Goal: Task Accomplishment & Management: Manage account settings

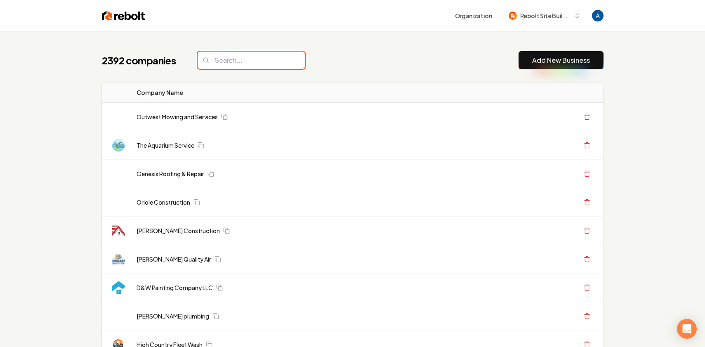
click at [251, 60] on input "search" at bounding box center [251, 60] width 107 height 17
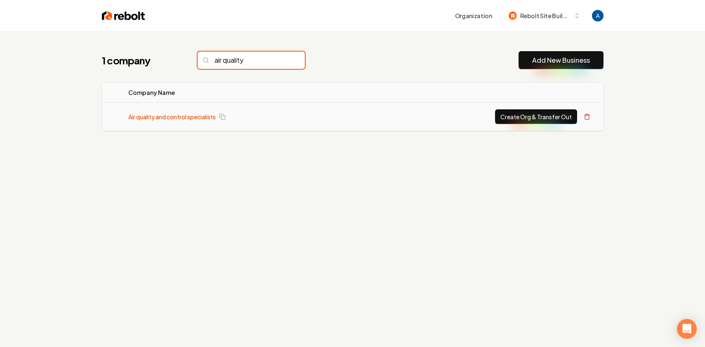
type input "air quality"
click at [197, 113] on link "Air quality and control specialists" at bounding box center [171, 117] width 87 height 8
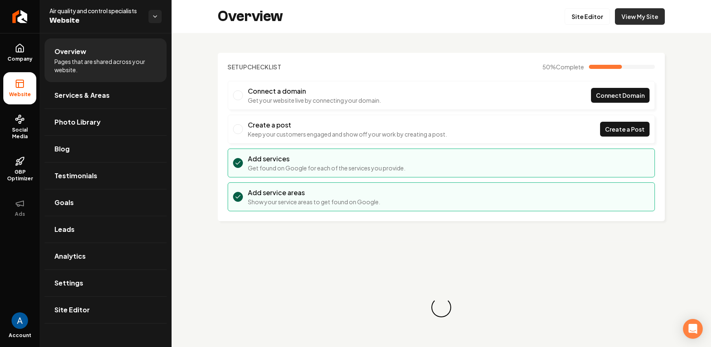
click at [627, 17] on link "View My Site" at bounding box center [640, 16] width 50 height 17
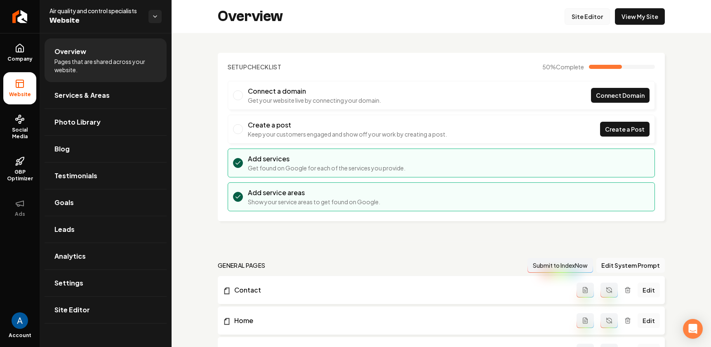
click at [574, 17] on link "Site Editor" at bounding box center [587, 16] width 45 height 17
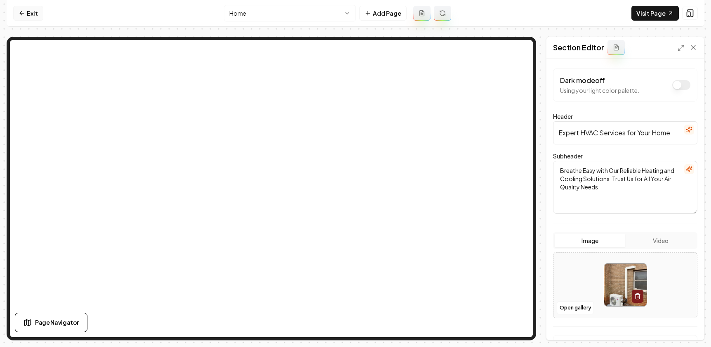
click at [21, 12] on icon at bounding box center [21, 13] width 2 height 4
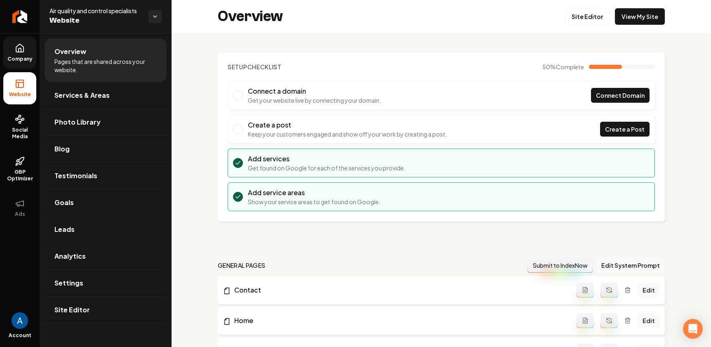
click at [14, 61] on span "Company" at bounding box center [20, 59] width 32 height 7
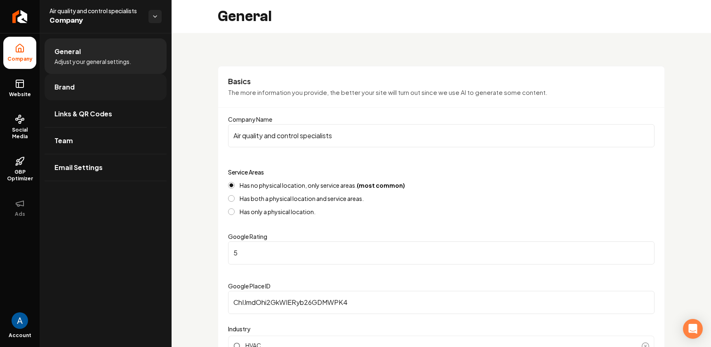
click at [73, 87] on span "Brand" at bounding box center [64, 87] width 20 height 10
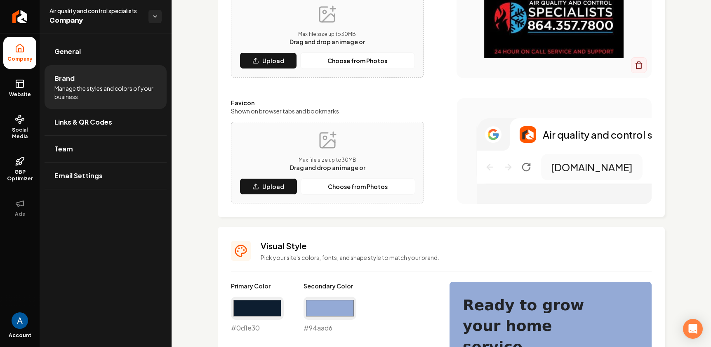
scroll to position [265, 0]
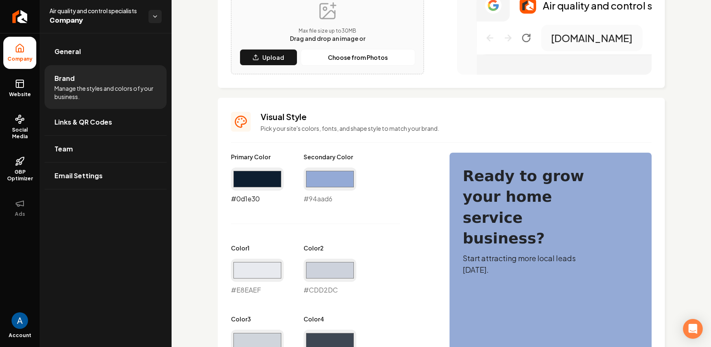
click at [268, 182] on input "#0d1e30" at bounding box center [257, 179] width 53 height 23
type input "#000000"
click at [397, 241] on div "Primary Color #000000 #000000 Secondary Color #94aad6 #94aad6 Color 1 #e8eaef #…" at bounding box center [332, 330] width 202 height 355
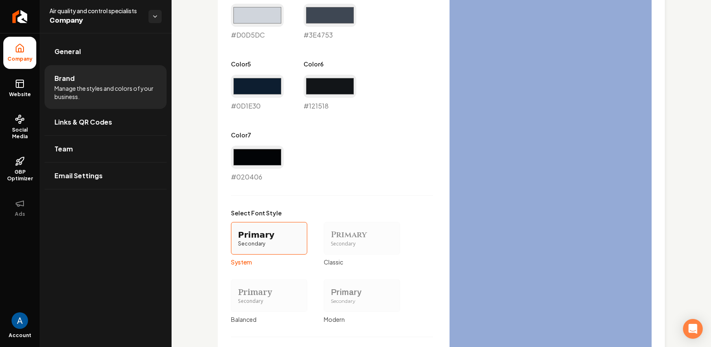
scroll to position [710, 0]
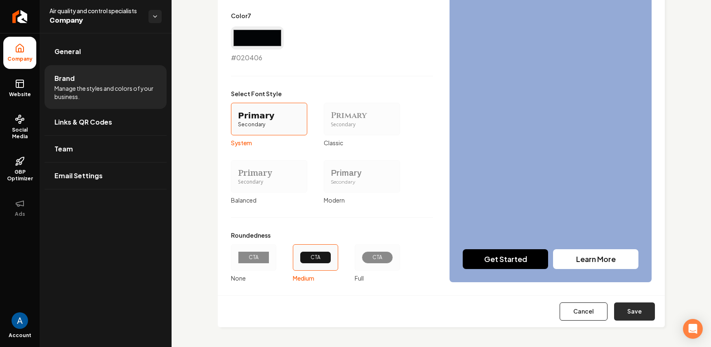
click at [614, 310] on button "Save" at bounding box center [634, 311] width 41 height 18
type input "#e8eaef"
type input "#cdd2dc"
type input "#d0d5dc"
type input "#3e4753"
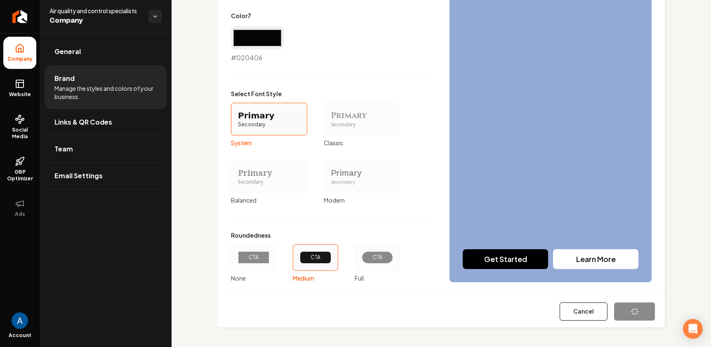
type input "#0d1e30"
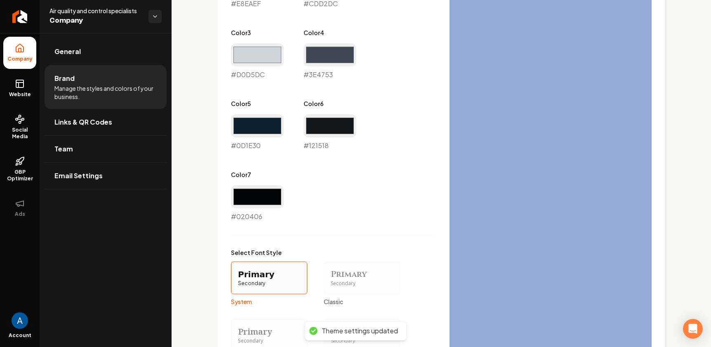
scroll to position [388, 0]
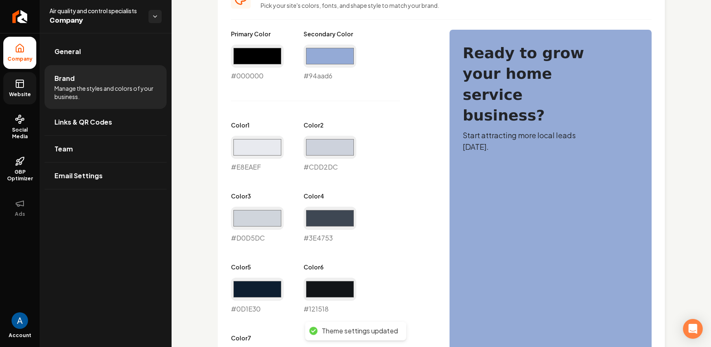
click at [16, 87] on rect at bounding box center [19, 83] width 7 height 7
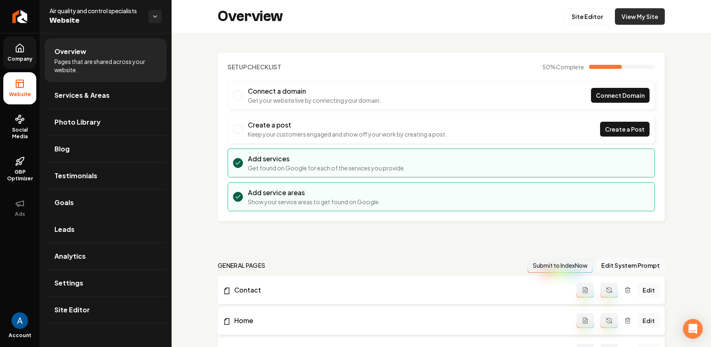
click at [624, 17] on link "View My Site" at bounding box center [640, 16] width 50 height 17
click at [593, 19] on link "Site Editor" at bounding box center [587, 16] width 45 height 17
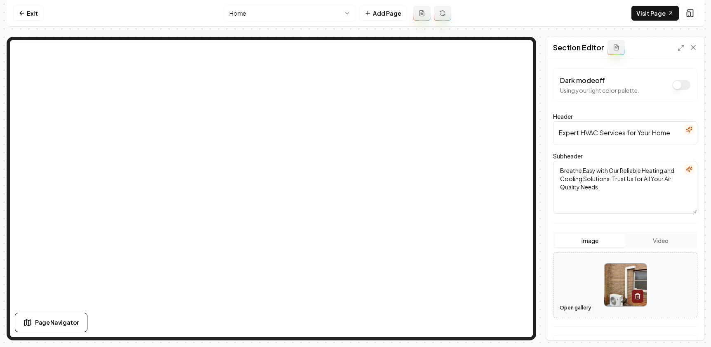
click at [571, 307] on button "Open gallery" at bounding box center [575, 307] width 37 height 13
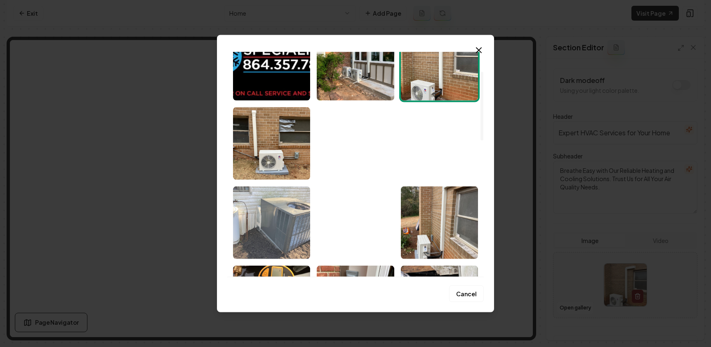
scroll to position [49, 0]
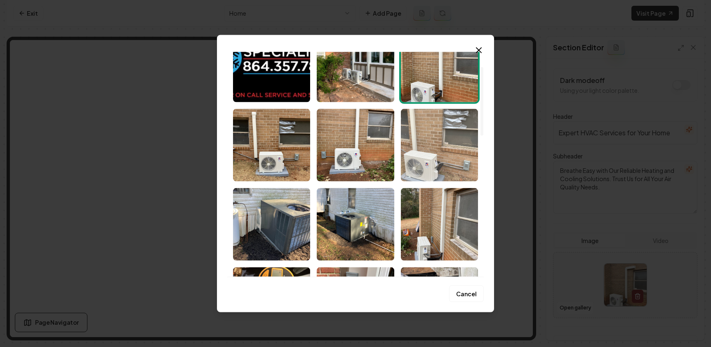
click at [429, 164] on img "Select image image_68c9e4d05c7cd75eb8eca78c.jpeg" at bounding box center [439, 145] width 77 height 73
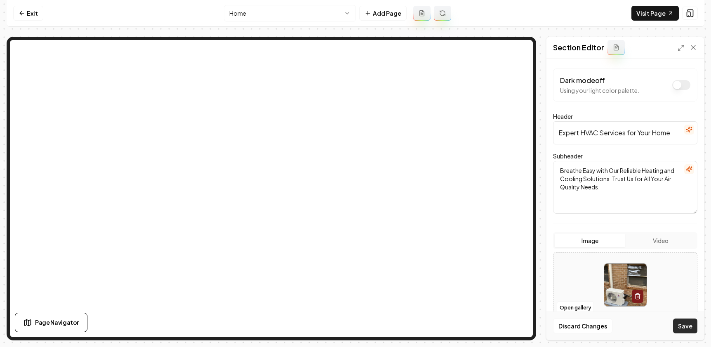
click at [687, 326] on button "Save" at bounding box center [685, 326] width 24 height 15
click at [687, 326] on div "Discard Changes Save" at bounding box center [626, 326] width 158 height 28
click at [32, 12] on link "Exit" at bounding box center [28, 13] width 30 height 15
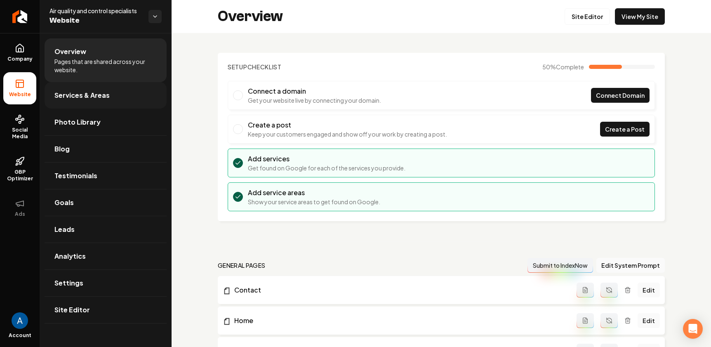
click at [85, 95] on span "Services & Areas" at bounding box center [81, 95] width 55 height 10
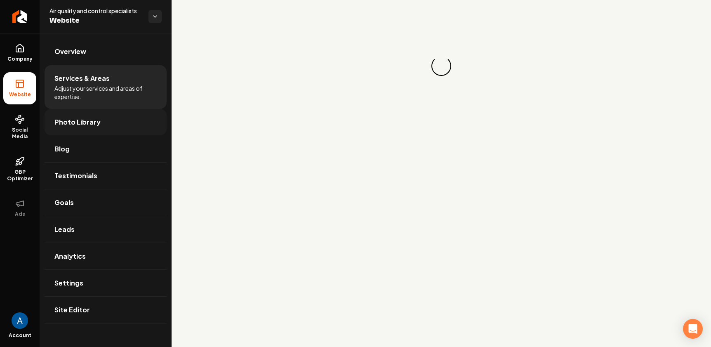
click at [73, 125] on span "Photo Library" at bounding box center [77, 122] width 46 height 10
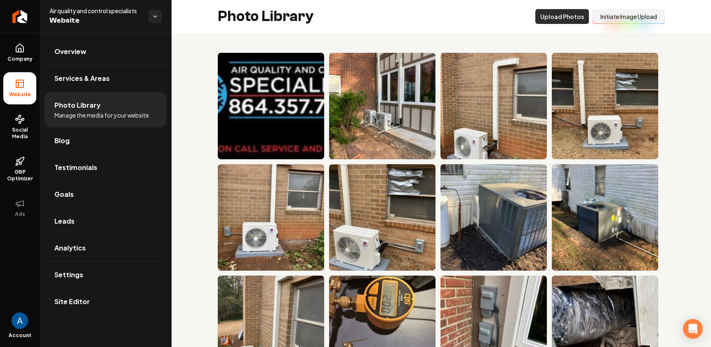
click at [556, 12] on button "Upload Photos" at bounding box center [563, 16] width 54 height 15
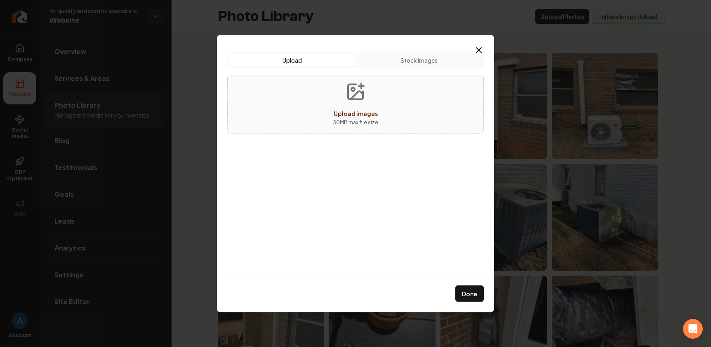
click at [370, 112] on span "Upload images" at bounding box center [356, 112] width 44 height 7
type input "**********"
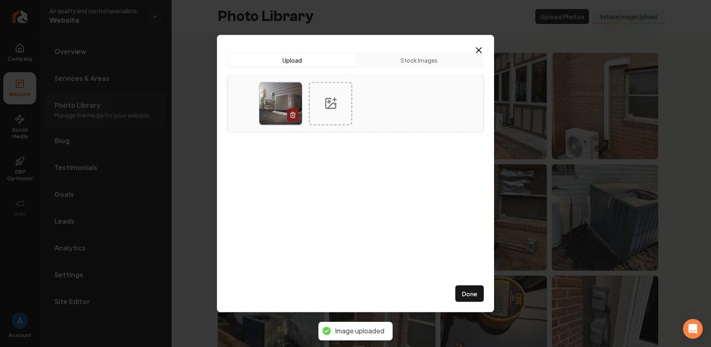
click at [327, 111] on div at bounding box center [330, 103] width 43 height 43
type input "**********"
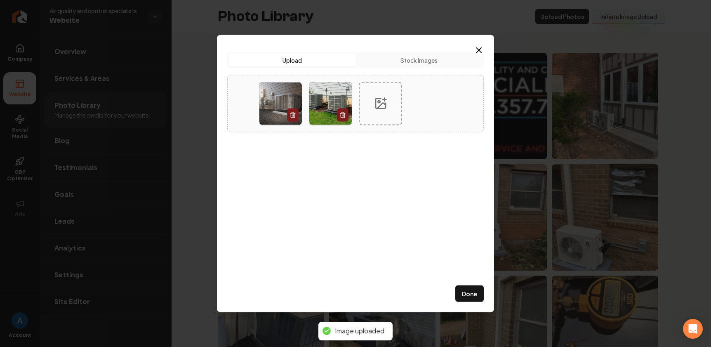
click at [376, 105] on icon at bounding box center [381, 104] width 10 height 10
click at [468, 290] on button "Done" at bounding box center [470, 294] width 28 height 17
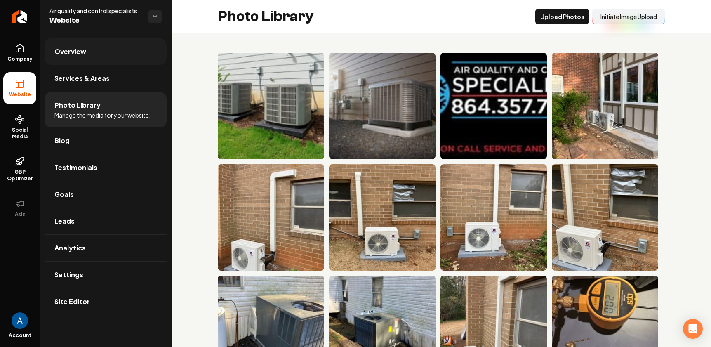
click at [78, 52] on span "Overview" at bounding box center [70, 52] width 32 height 10
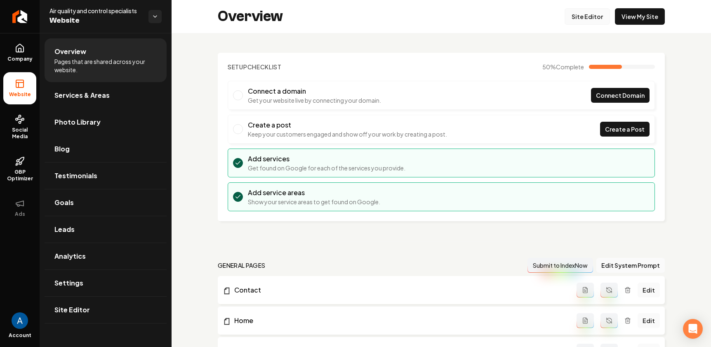
click at [577, 19] on link "Site Editor" at bounding box center [587, 16] width 45 height 17
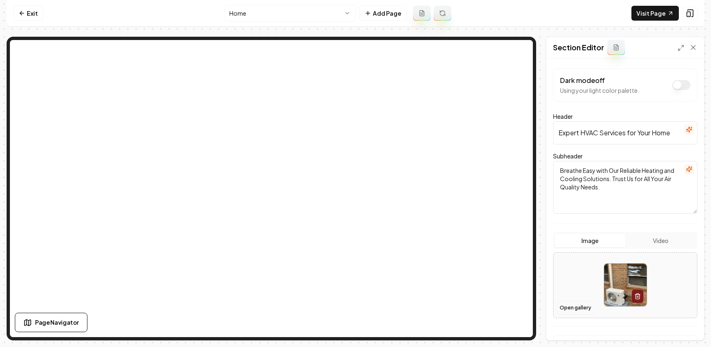
click at [583, 304] on button "Open gallery" at bounding box center [575, 307] width 37 height 13
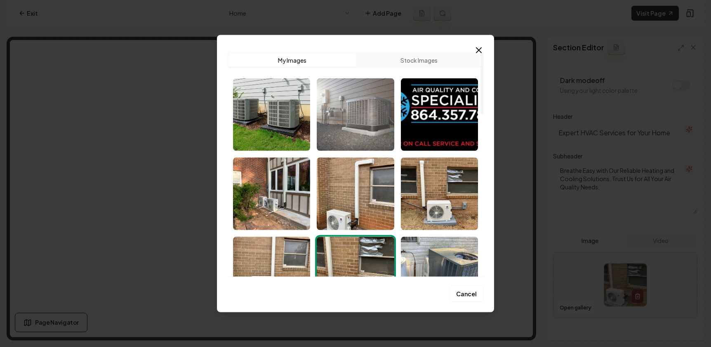
click at [341, 116] on img "Select image image_68c9fbd65c7cd75eb870f51c.jpg" at bounding box center [355, 114] width 77 height 73
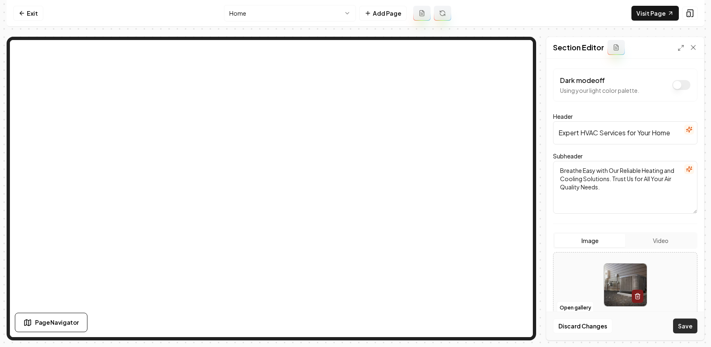
click at [687, 326] on button "Save" at bounding box center [685, 326] width 24 height 15
click at [581, 305] on button "Open gallery" at bounding box center [575, 307] width 37 height 13
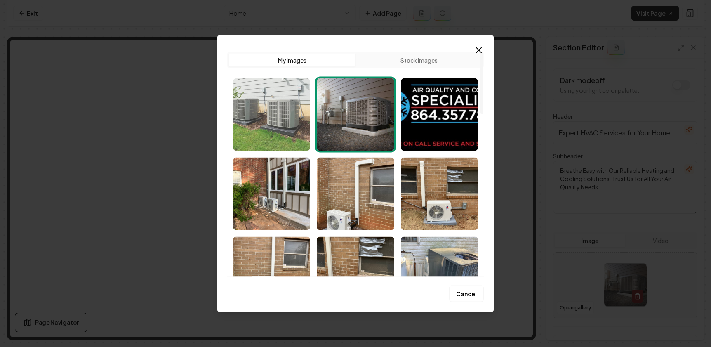
click at [276, 119] on img "Select image image_68c9fbe25c7cd75eb87128b0.jpg" at bounding box center [271, 114] width 77 height 73
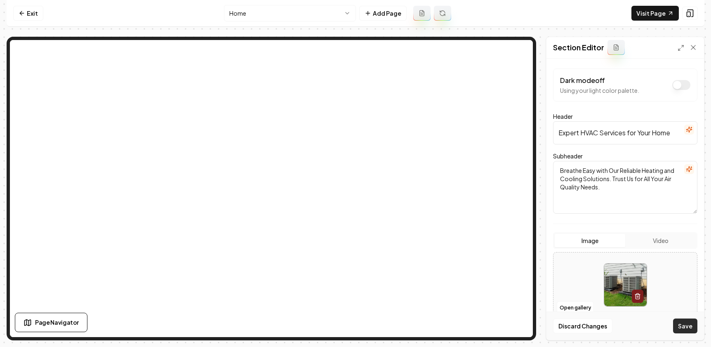
click at [674, 321] on button "Save" at bounding box center [685, 326] width 24 height 15
click at [682, 323] on div "Discard Changes Save" at bounding box center [626, 326] width 158 height 28
click at [572, 303] on button "Open gallery" at bounding box center [575, 307] width 37 height 13
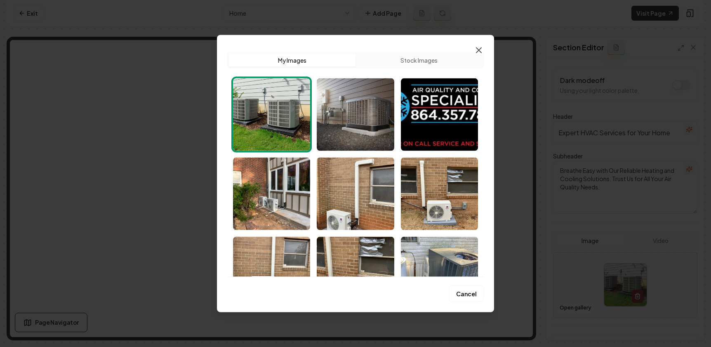
click at [483, 52] on icon "button" at bounding box center [479, 50] width 10 height 10
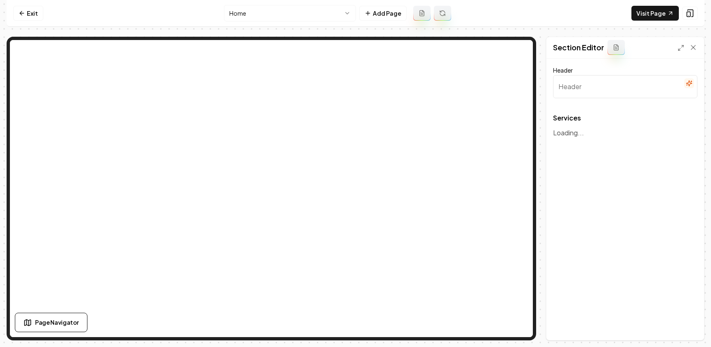
type input "Comprehensive HVAC Solutions"
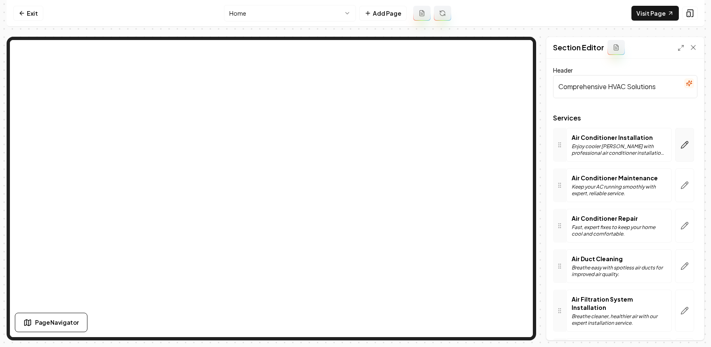
click at [676, 148] on button "button" at bounding box center [685, 145] width 19 height 34
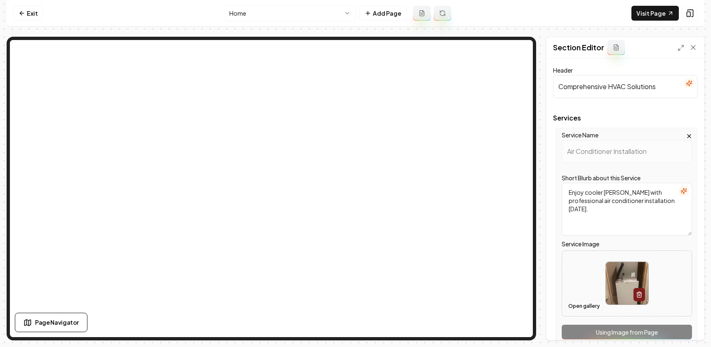
click at [582, 303] on button "Open gallery" at bounding box center [584, 306] width 37 height 13
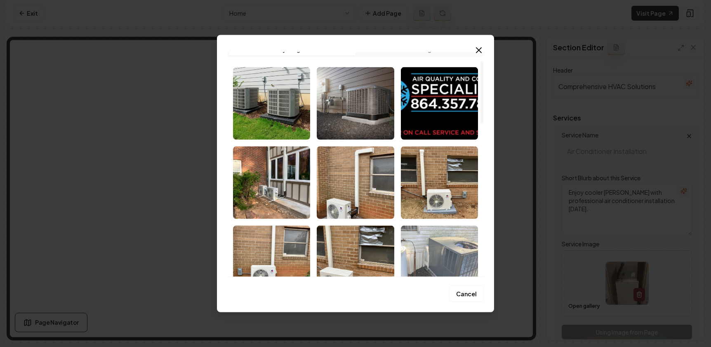
scroll to position [58, 0]
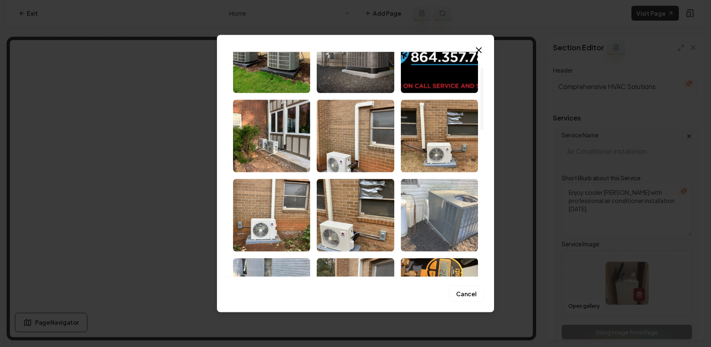
click at [436, 220] on img "Select image image_68c9e4d05c7cd75eb8eca73c.jpeg" at bounding box center [439, 215] width 77 height 73
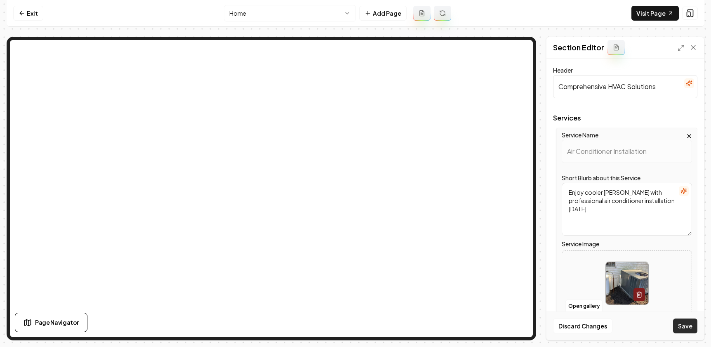
click at [683, 328] on button "Save" at bounding box center [685, 326] width 24 height 15
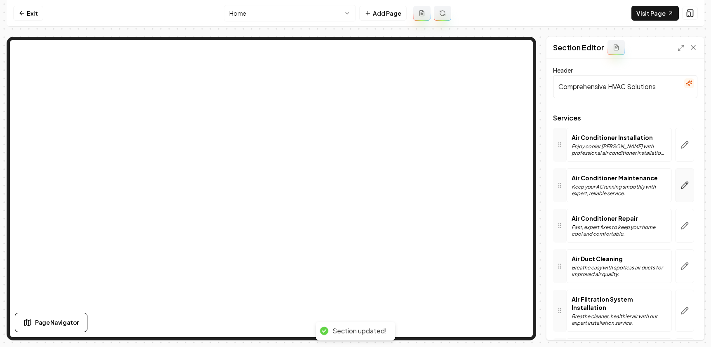
click at [679, 191] on button "button" at bounding box center [685, 185] width 19 height 34
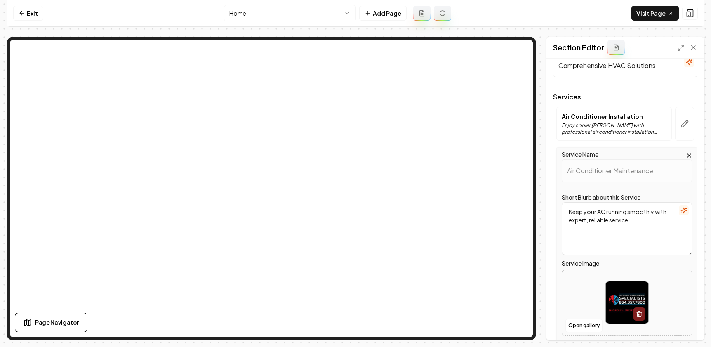
scroll to position [143, 0]
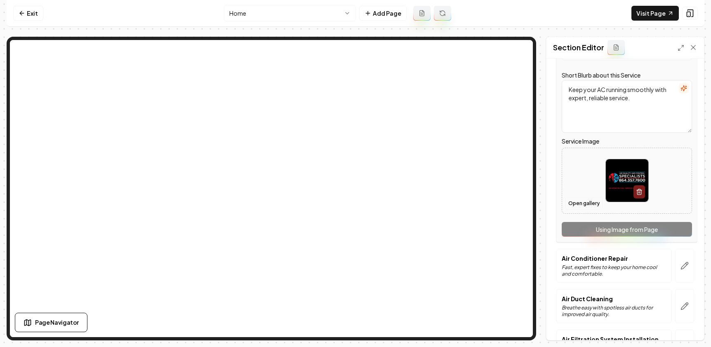
click at [579, 206] on button "Open gallery" at bounding box center [584, 203] width 37 height 13
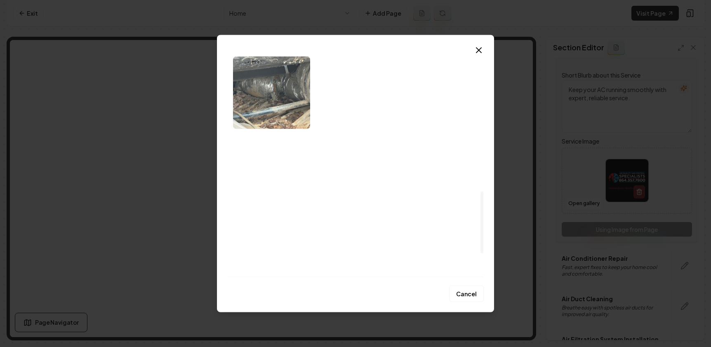
scroll to position [507, 0]
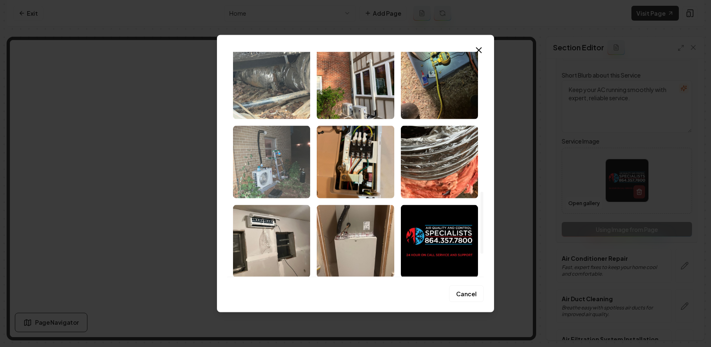
click at [264, 155] on img "Select image image_68c9e4d05c7cd75eb8eca5b2.jpeg" at bounding box center [271, 161] width 77 height 73
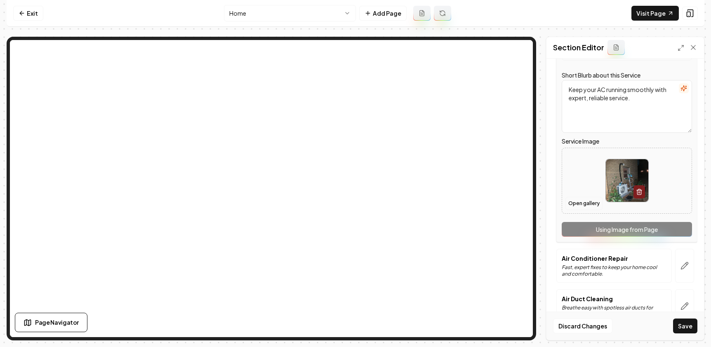
click at [580, 205] on button "Open gallery" at bounding box center [584, 203] width 37 height 13
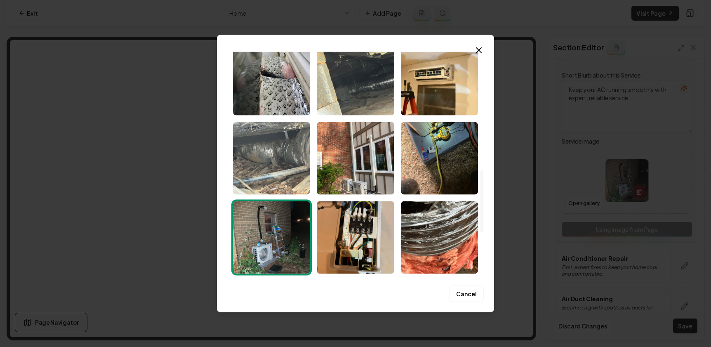
scroll to position [429, 0]
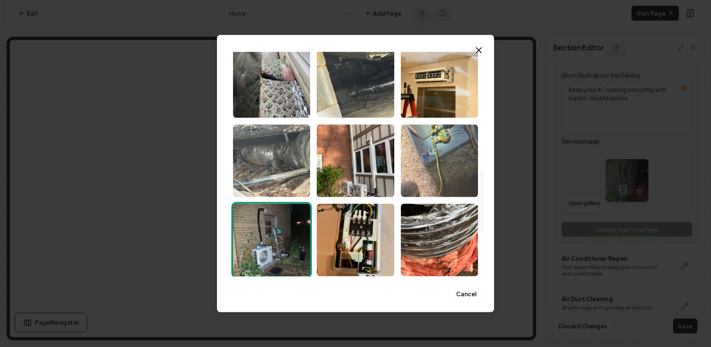
click at [429, 172] on img "Select image image_68c9e4d05c7cd75eb8eca64a.jpeg" at bounding box center [439, 160] width 77 height 73
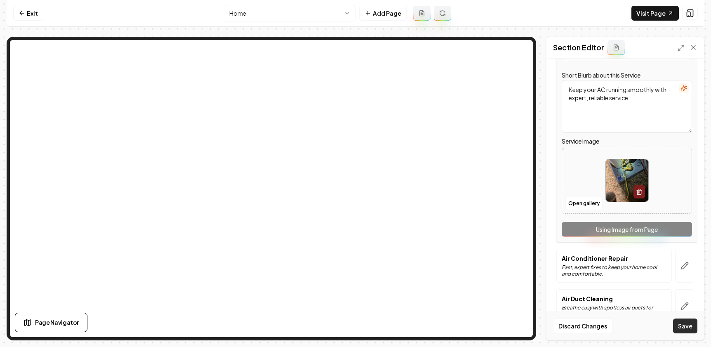
click at [688, 325] on button "Save" at bounding box center [685, 326] width 24 height 15
click at [574, 203] on button "Open gallery" at bounding box center [584, 203] width 37 height 13
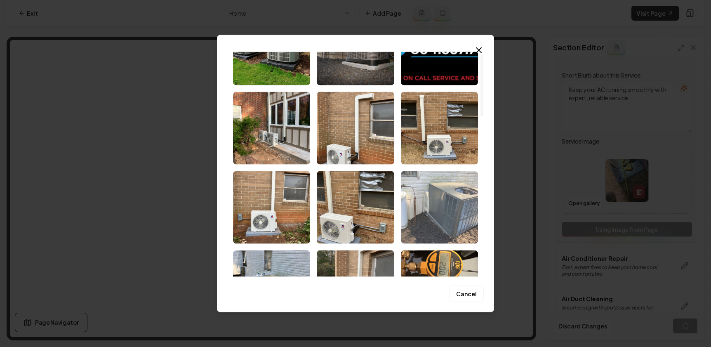
scroll to position [72, 0]
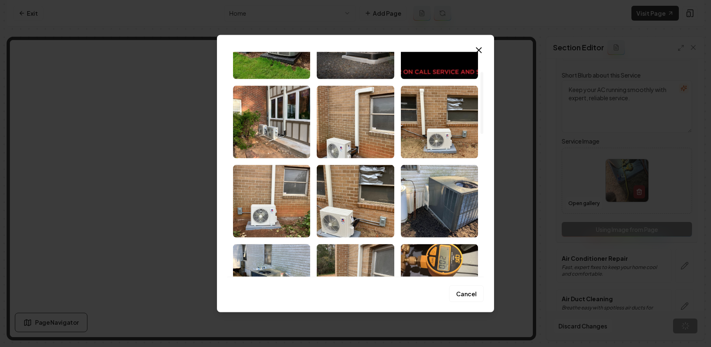
click at [484, 52] on div "Upload My Images Stock Images Cancel Close" at bounding box center [355, 174] width 277 height 278
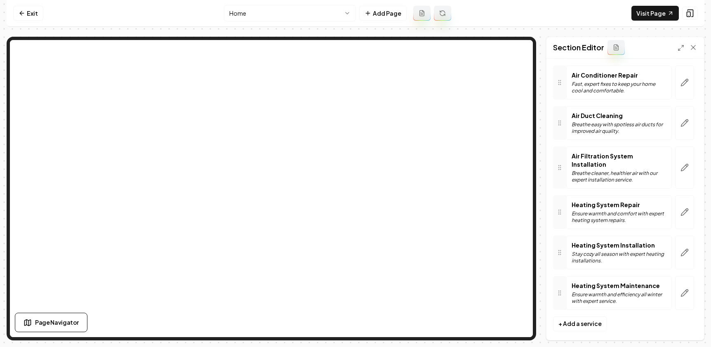
scroll to position [103, 0]
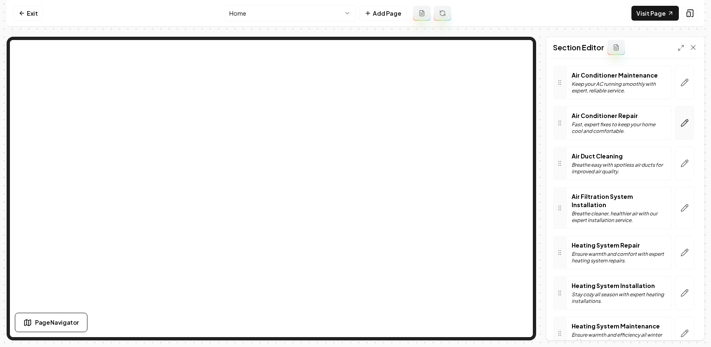
click at [681, 124] on icon "button" at bounding box center [685, 123] width 8 height 8
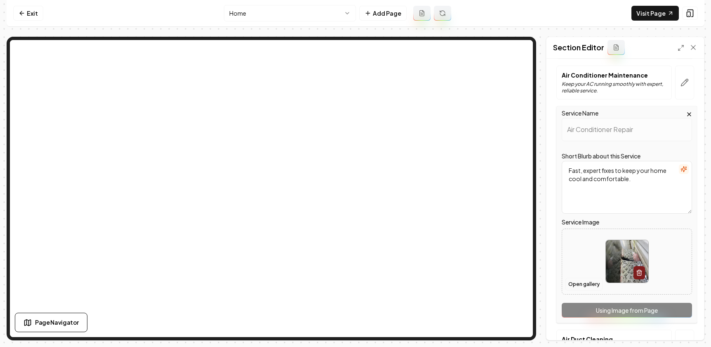
click at [570, 288] on button "Open gallery" at bounding box center [584, 284] width 37 height 13
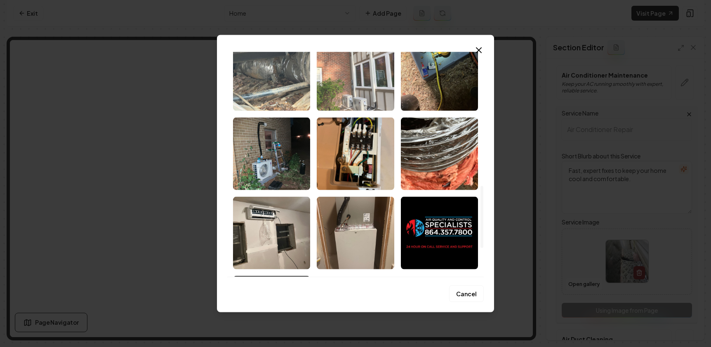
scroll to position [567, 0]
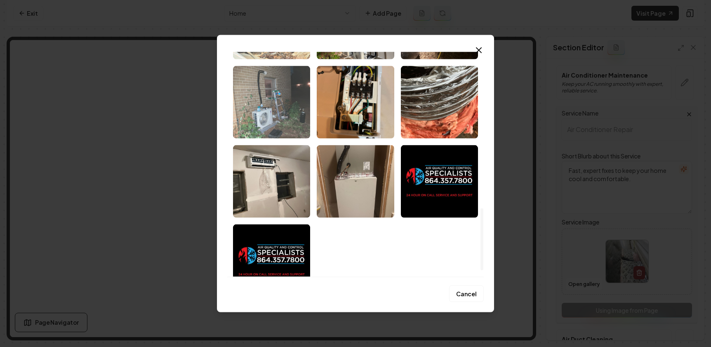
click at [254, 100] on img "Select image image_68c9e4d05c7cd75eb8eca5b2.jpeg" at bounding box center [271, 102] width 77 height 73
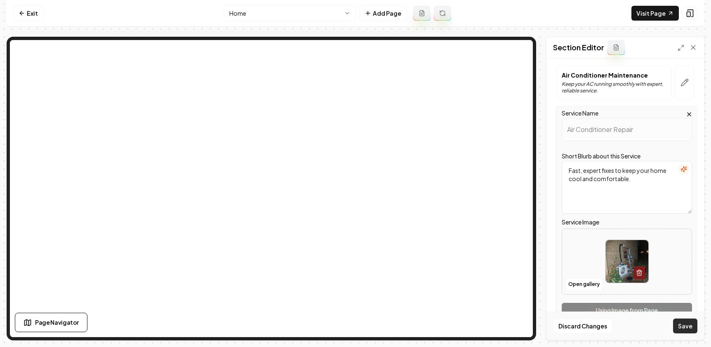
click at [685, 328] on button "Save" at bounding box center [685, 326] width 24 height 15
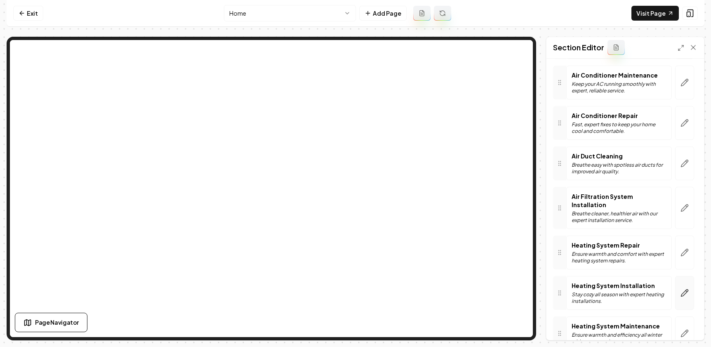
click at [681, 289] on icon "button" at bounding box center [685, 293] width 8 height 8
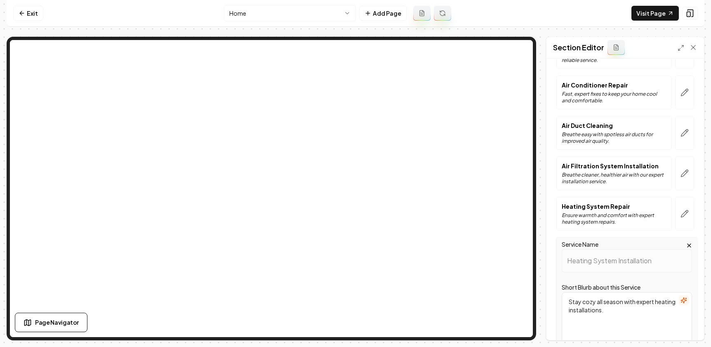
scroll to position [326, 0]
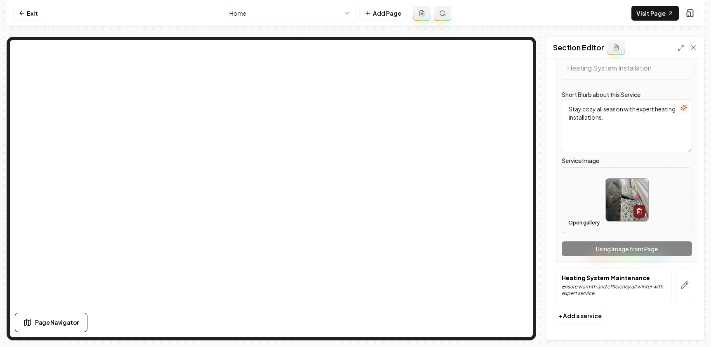
click at [577, 224] on button "Open gallery" at bounding box center [584, 222] width 37 height 13
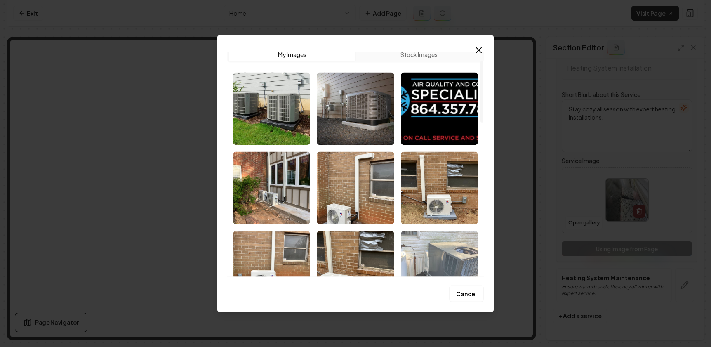
scroll to position [0, 0]
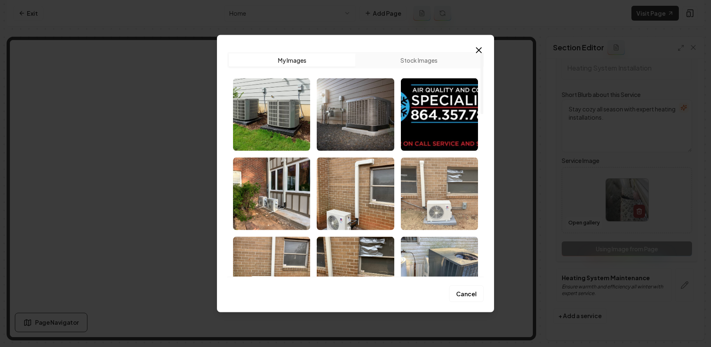
click at [426, 199] on img "Select image image_68c9e4d05c7cd75eb8eca806.jpeg" at bounding box center [439, 193] width 77 height 73
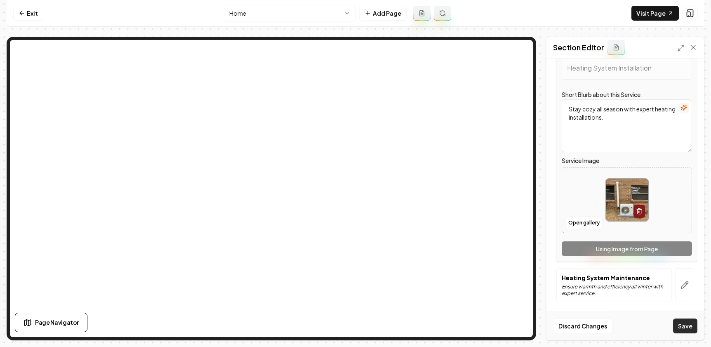
click at [686, 329] on button "Save" at bounding box center [685, 326] width 24 height 15
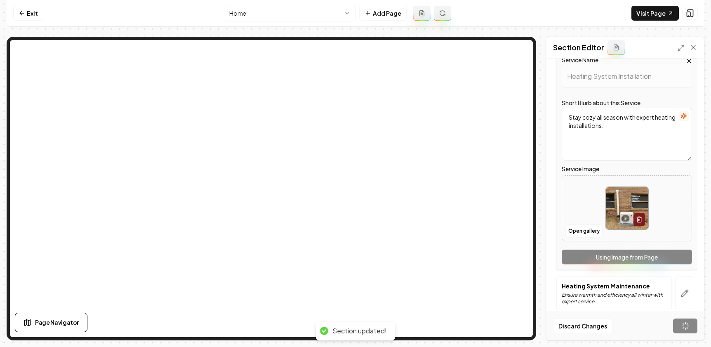
scroll to position [143, 0]
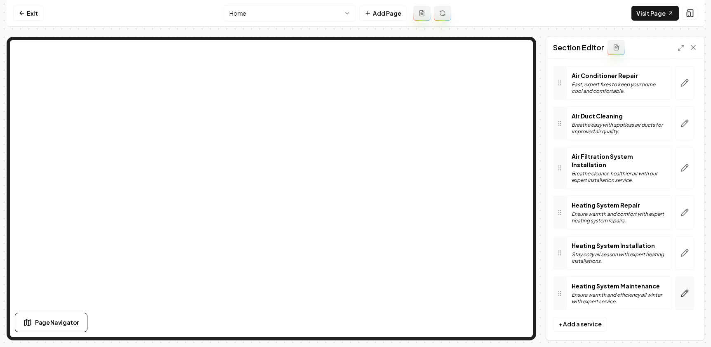
click at [681, 289] on icon "button" at bounding box center [685, 293] width 8 height 8
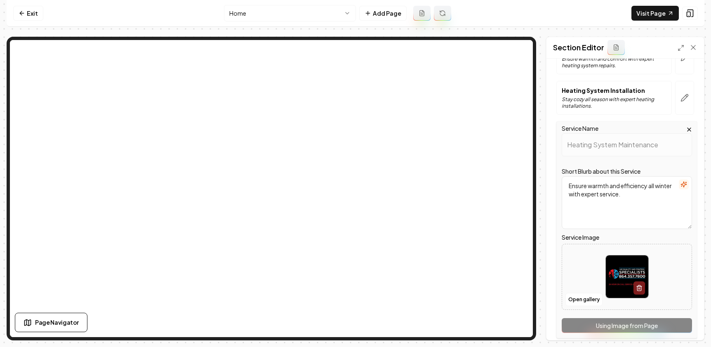
scroll to position [326, 0]
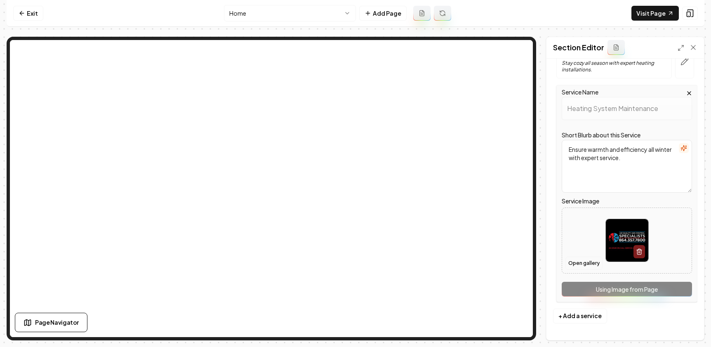
click at [584, 264] on button "Open gallery" at bounding box center [584, 263] width 37 height 13
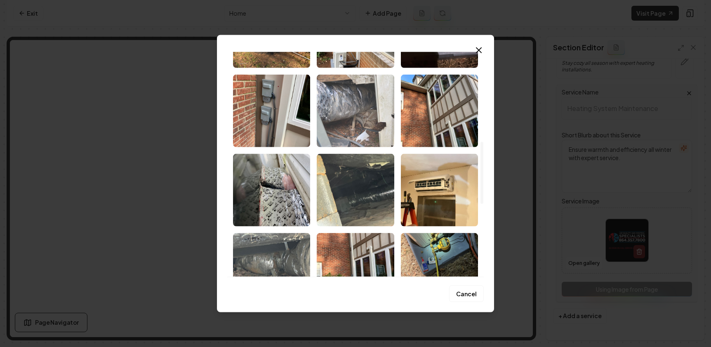
scroll to position [326, 0]
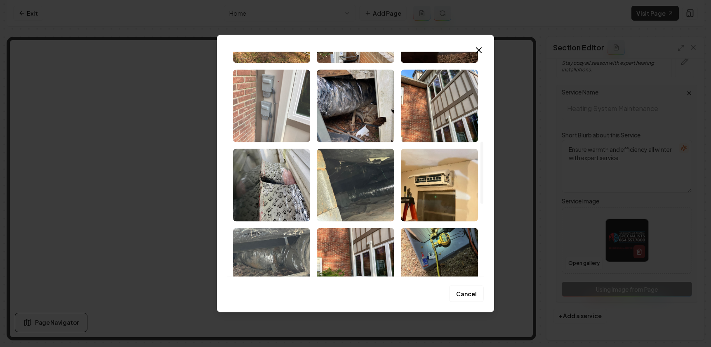
click at [252, 102] on img "Select image image_68c9e4d05c7cd75eb8eca6cf.jpeg" at bounding box center [271, 105] width 77 height 73
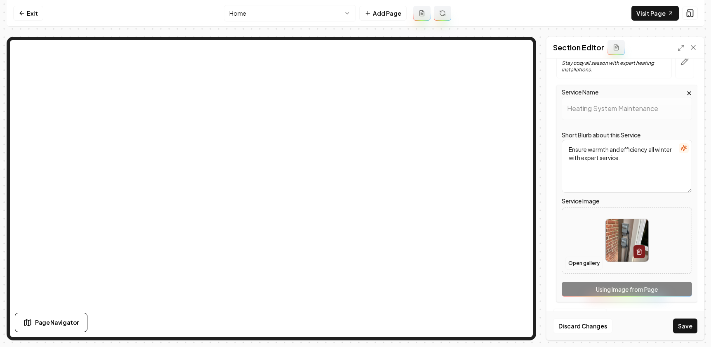
click at [581, 262] on button "Open gallery" at bounding box center [584, 263] width 37 height 13
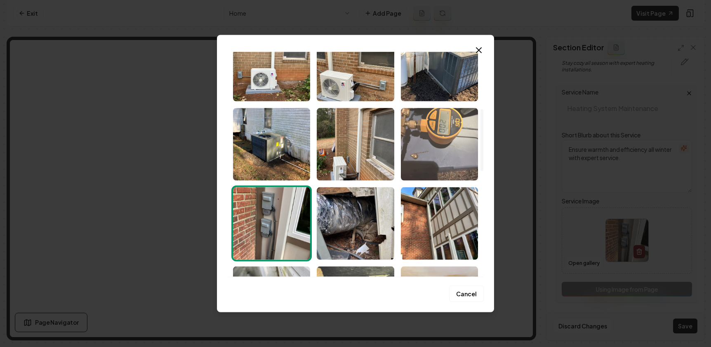
scroll to position [207, 0]
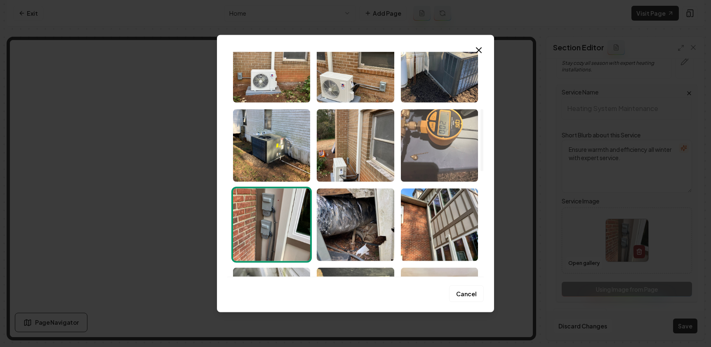
click at [431, 144] on img "Select image image_68c9e4d05c7cd75eb8eca720.jpeg" at bounding box center [439, 145] width 77 height 73
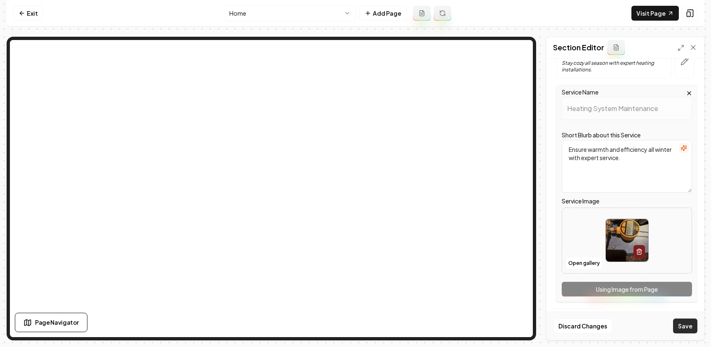
click at [688, 326] on button "Save" at bounding box center [685, 326] width 24 height 15
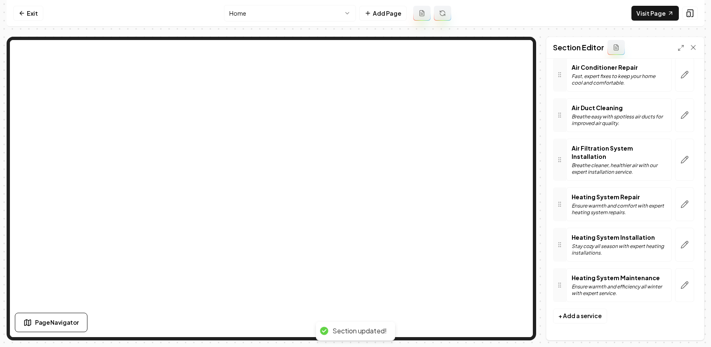
scroll to position [143, 0]
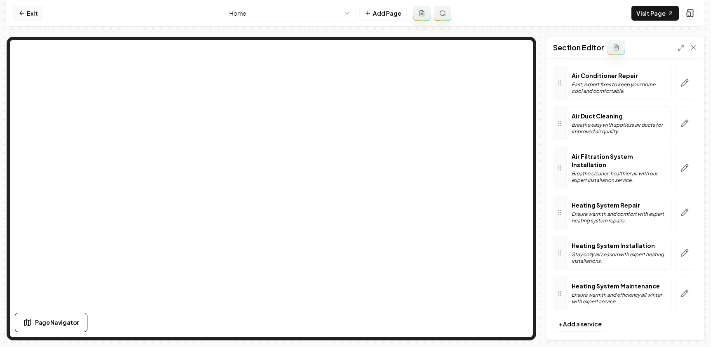
click at [28, 12] on link "Exit" at bounding box center [28, 13] width 30 height 15
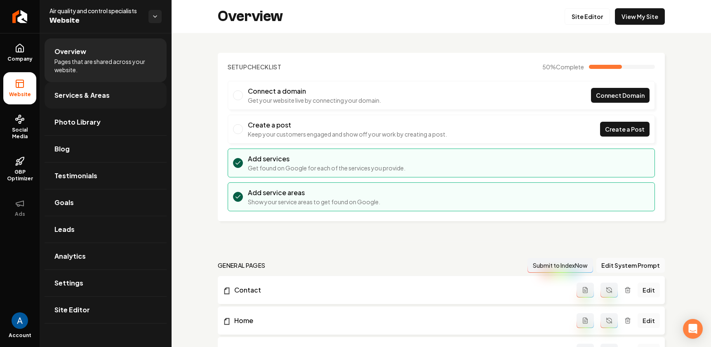
click at [83, 93] on span "Services & Areas" at bounding box center [81, 95] width 55 height 10
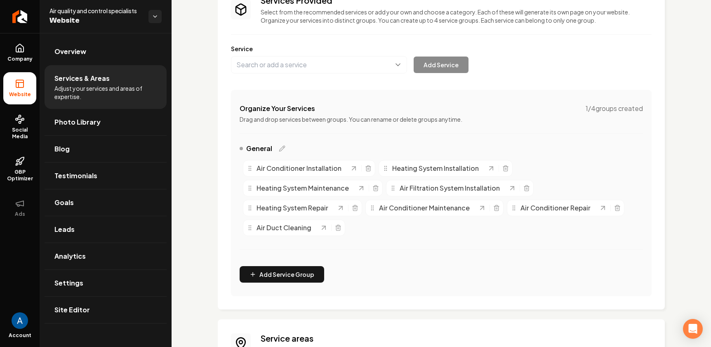
scroll to position [62, 0]
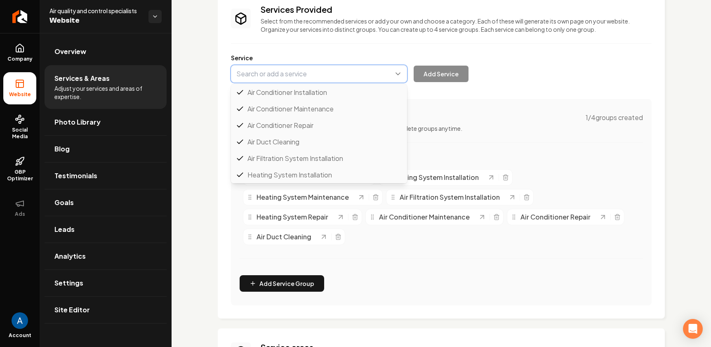
click at [299, 76] on button "Main content area" at bounding box center [319, 73] width 176 height 17
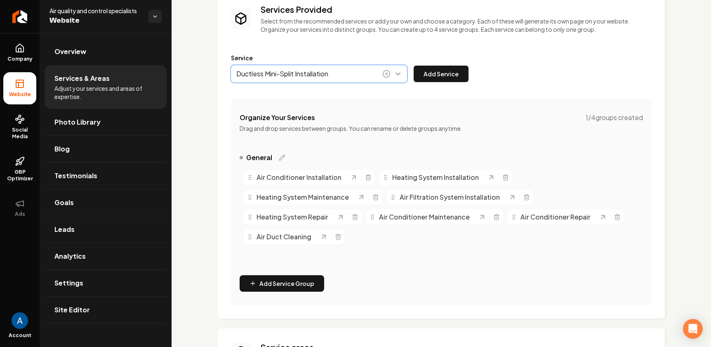
click at [262, 76] on button "Main content area" at bounding box center [319, 73] width 176 height 17
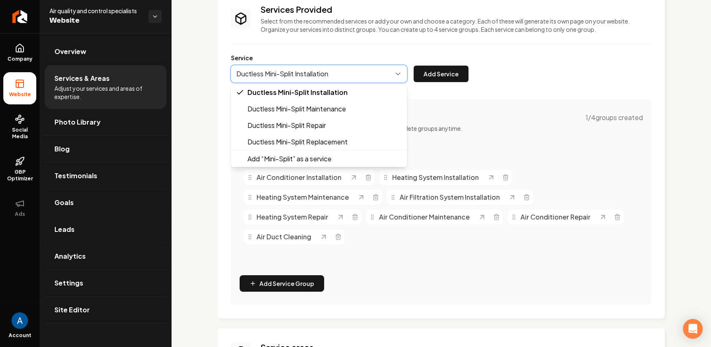
click at [263, 76] on button "Main content area" at bounding box center [319, 73] width 176 height 17
click at [264, 73] on button "Main content area" at bounding box center [319, 73] width 176 height 17
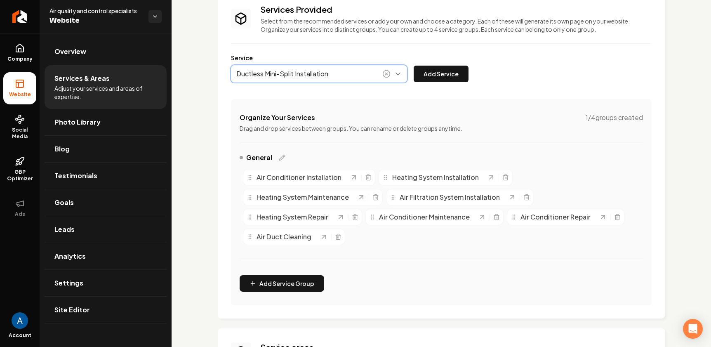
type input "Ductless Mini-Split Installation"
click at [385, 76] on circle "Main content area" at bounding box center [386, 74] width 7 height 7
click at [315, 73] on button "Main content area" at bounding box center [319, 73] width 176 height 17
type input "Mini-Split"
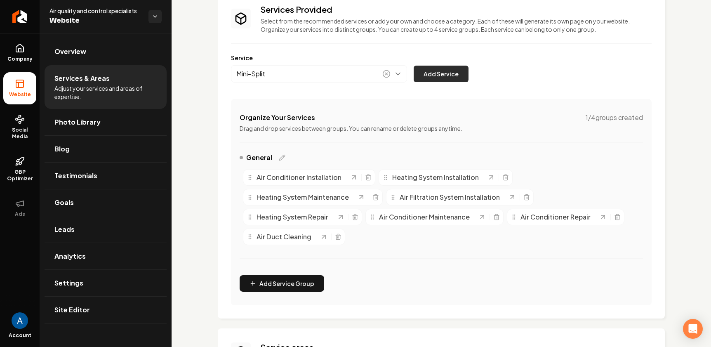
click at [444, 69] on button "Add Service" at bounding box center [441, 74] width 55 height 17
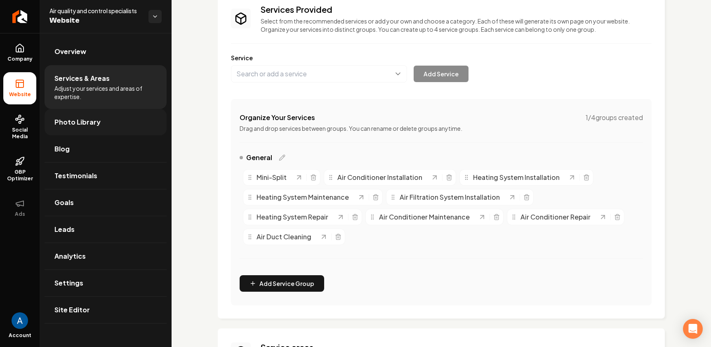
click at [79, 123] on span "Photo Library" at bounding box center [77, 122] width 46 height 10
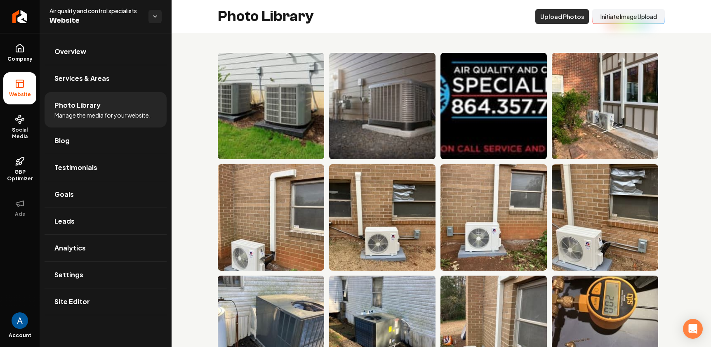
click at [548, 12] on button "Upload Photos" at bounding box center [563, 16] width 54 height 15
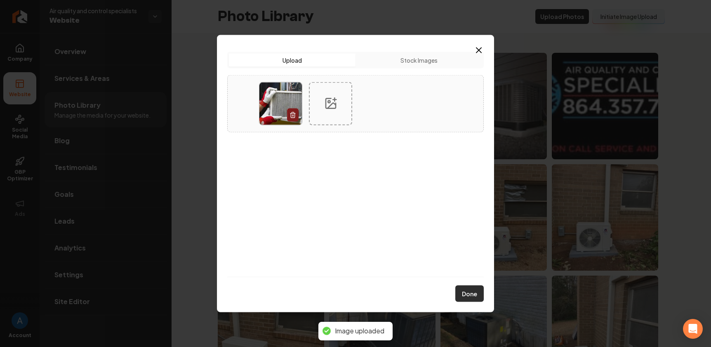
click at [473, 293] on button "Done" at bounding box center [470, 294] width 28 height 17
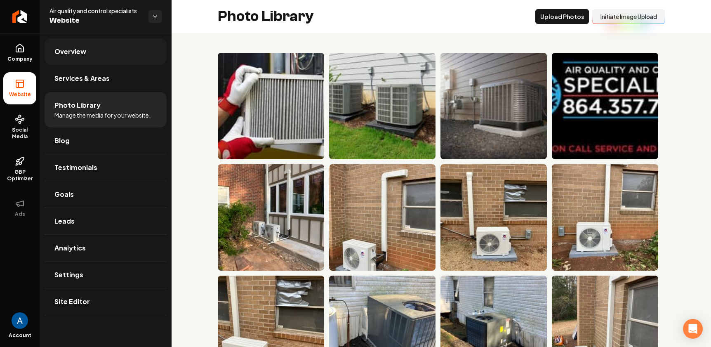
click at [66, 49] on span "Overview" at bounding box center [70, 52] width 32 height 10
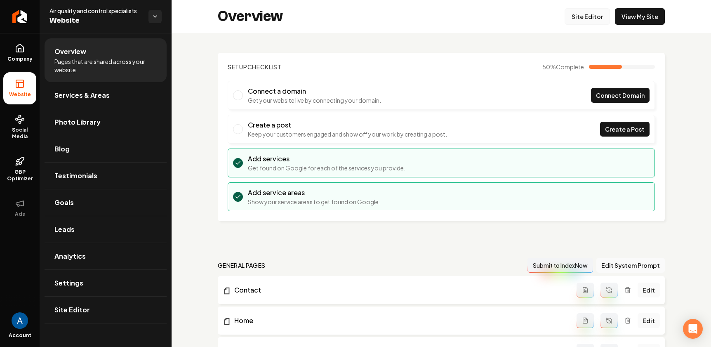
click at [575, 19] on link "Site Editor" at bounding box center [587, 16] width 45 height 17
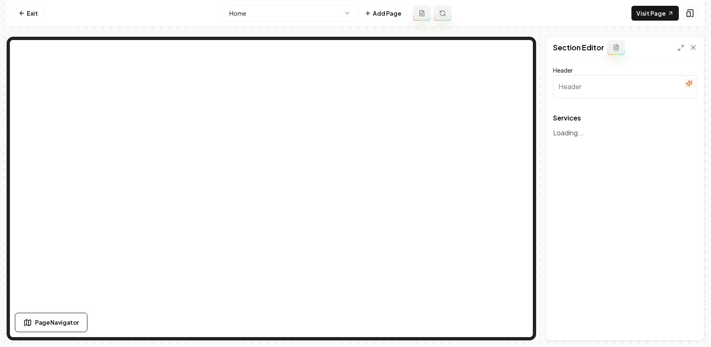
type input "Comprehensive HVAC Solutions"
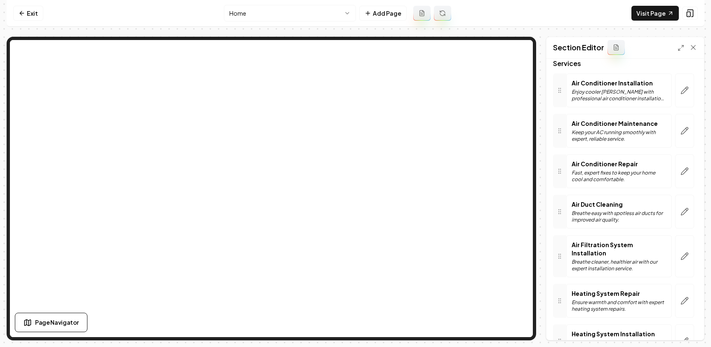
scroll to position [60, 0]
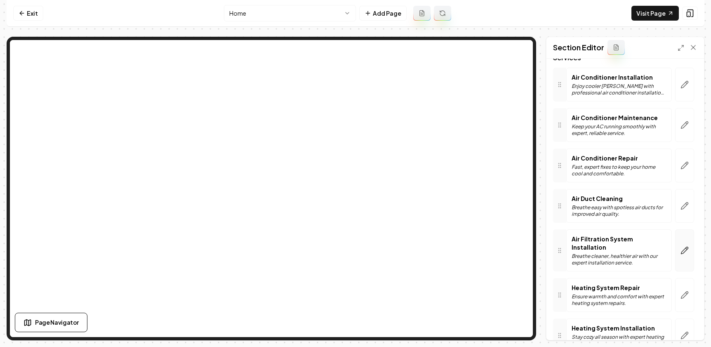
click at [682, 247] on icon "button" at bounding box center [685, 250] width 7 height 7
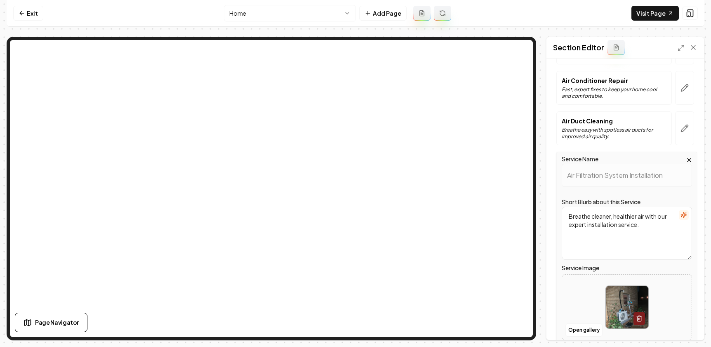
scroll to position [199, 0]
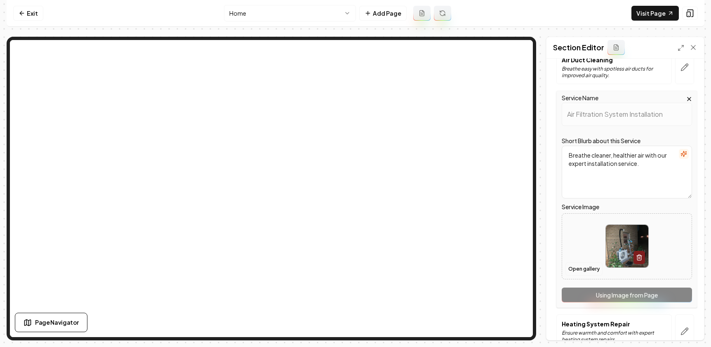
click at [587, 267] on button "Open gallery" at bounding box center [584, 268] width 37 height 13
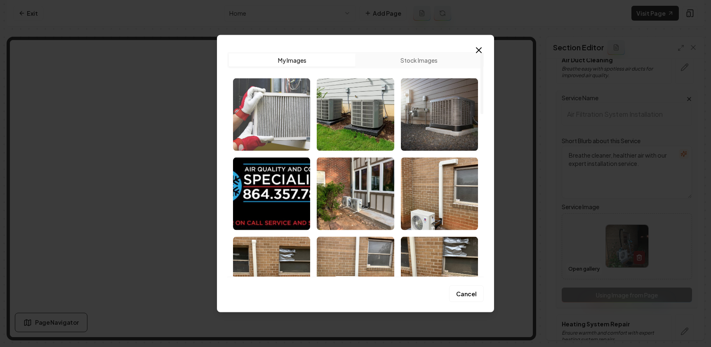
click at [261, 114] on img "Select image image_68c9fd665c7cd75eb882aed2.jpg" at bounding box center [271, 114] width 77 height 73
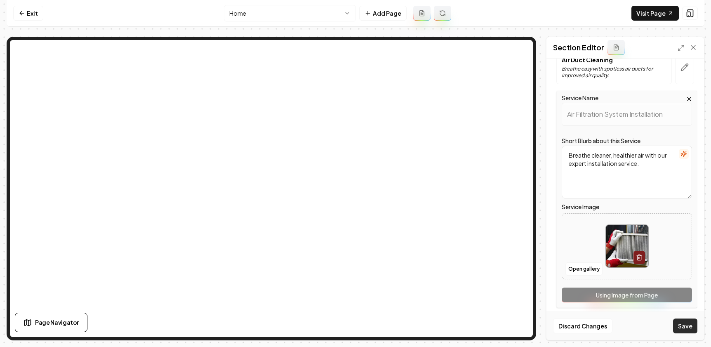
click at [688, 326] on button "Save" at bounding box center [685, 326] width 24 height 15
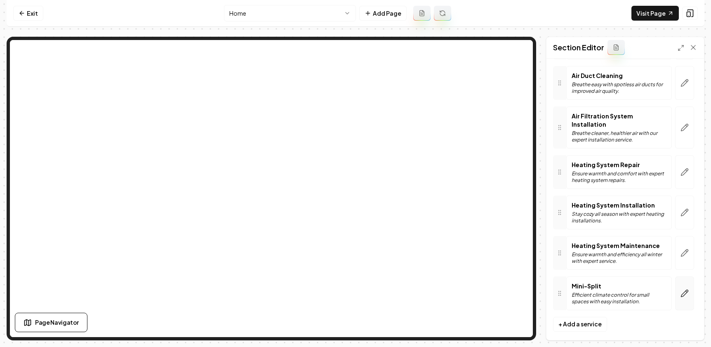
click at [681, 289] on icon "button" at bounding box center [685, 293] width 8 height 8
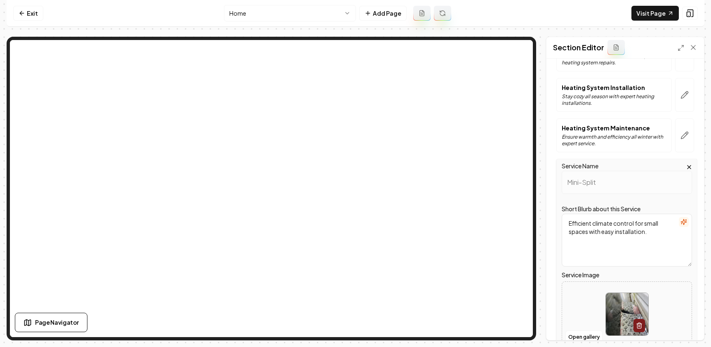
scroll to position [302, 0]
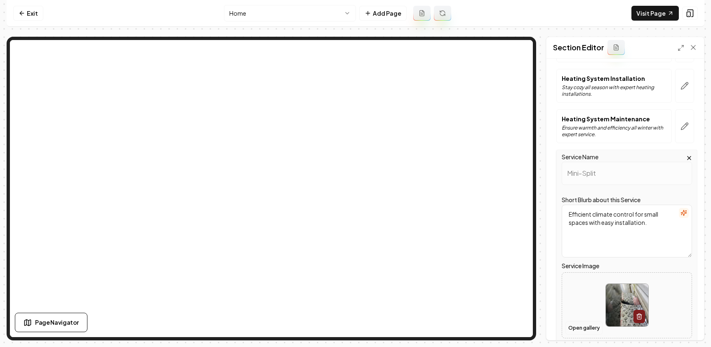
click at [584, 322] on button "Open gallery" at bounding box center [584, 327] width 37 height 13
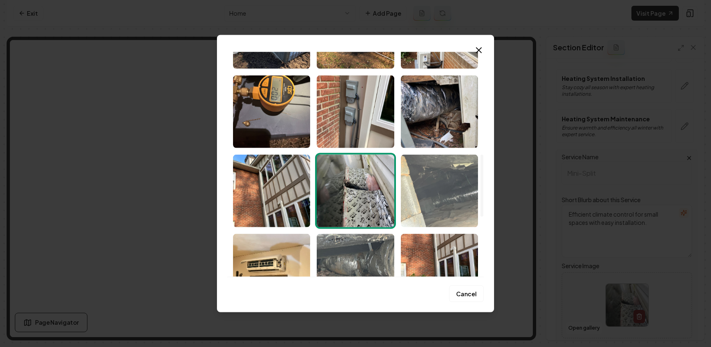
scroll to position [411, 0]
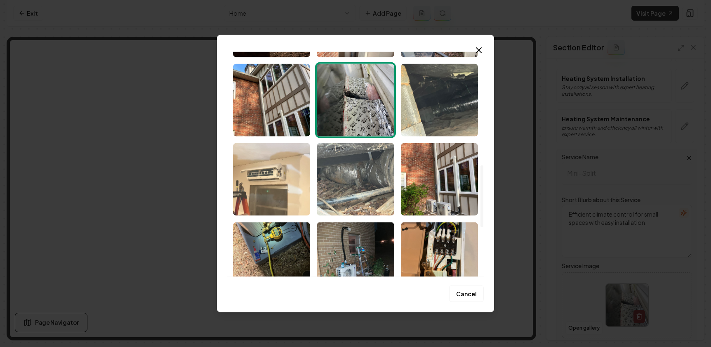
click at [279, 178] on img "Select image image_68c9e4d05c7cd75eb8eca645.jpeg" at bounding box center [271, 179] width 77 height 73
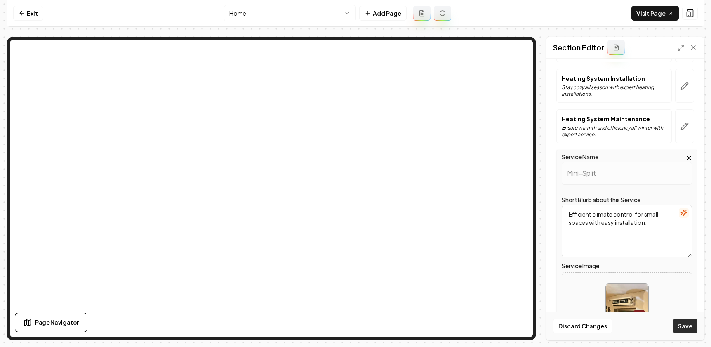
click at [686, 326] on button "Save" at bounding box center [685, 326] width 24 height 15
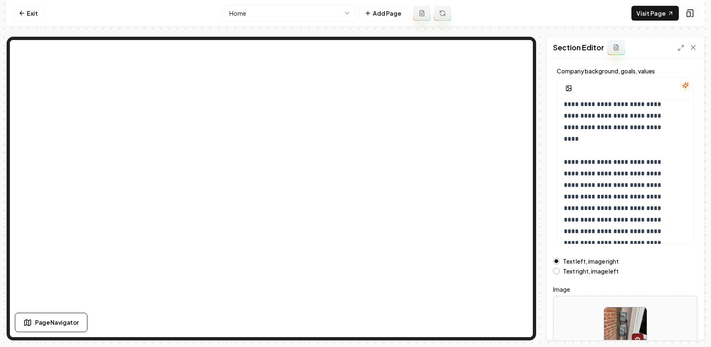
scroll to position [99, 0]
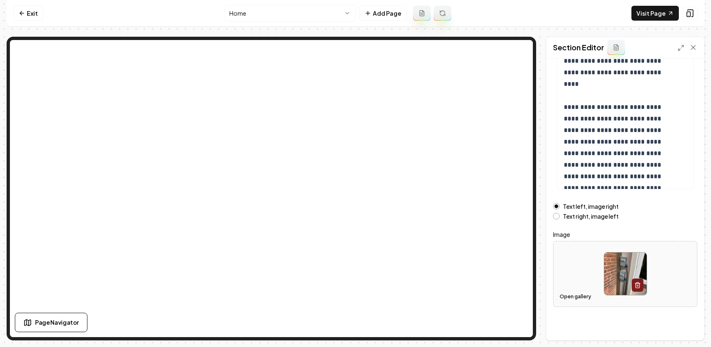
click at [570, 294] on button "Open gallery" at bounding box center [575, 296] width 37 height 13
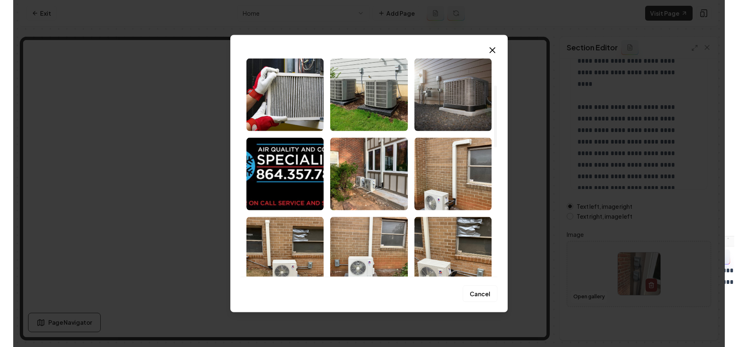
scroll to position [0, 0]
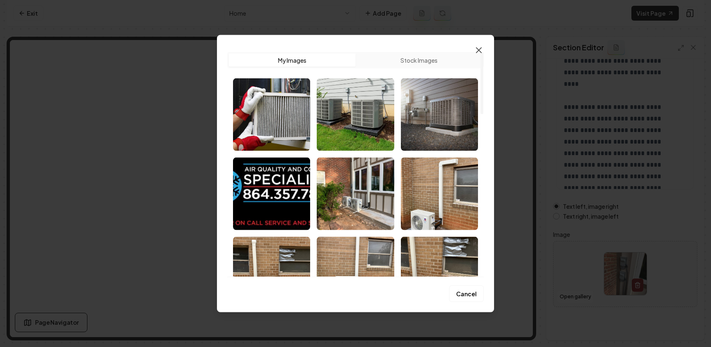
click at [477, 51] on icon "button" at bounding box center [479, 50] width 10 height 10
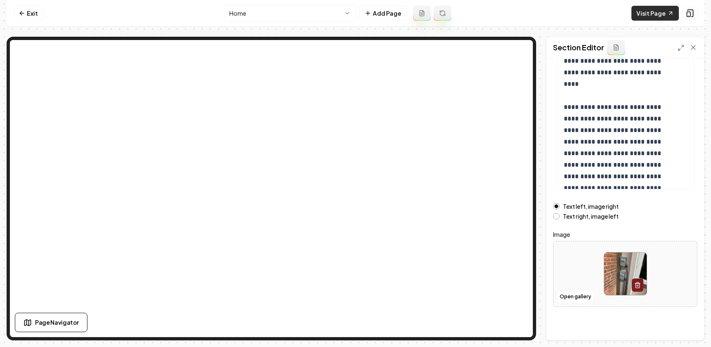
click at [648, 18] on link "Visit Page" at bounding box center [655, 13] width 47 height 15
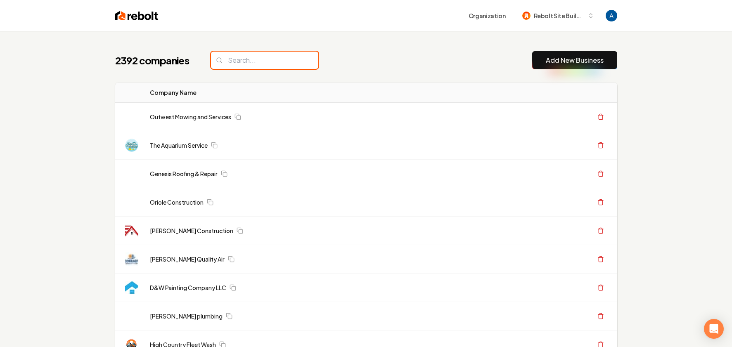
click at [273, 60] on input "search" at bounding box center [264, 60] width 107 height 17
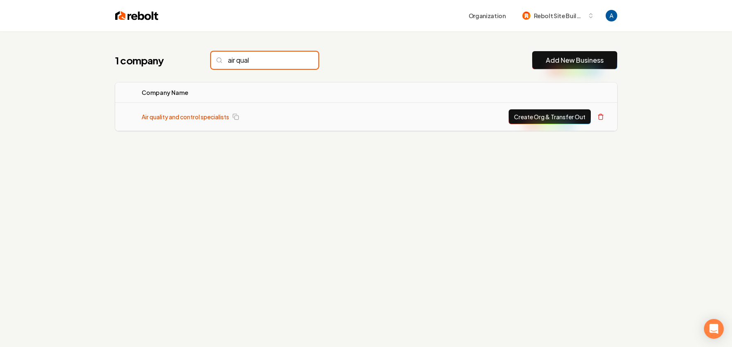
type input "air qual"
click at [197, 116] on link "Air quality and control specialists" at bounding box center [185, 117] width 87 height 8
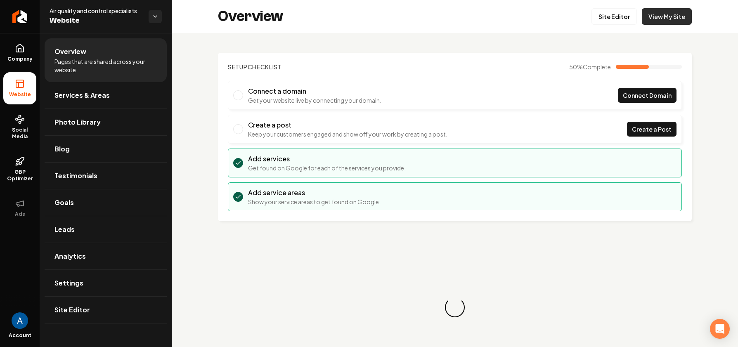
click at [659, 18] on link "View My Site" at bounding box center [667, 16] width 50 height 17
